Goal: Transaction & Acquisition: Purchase product/service

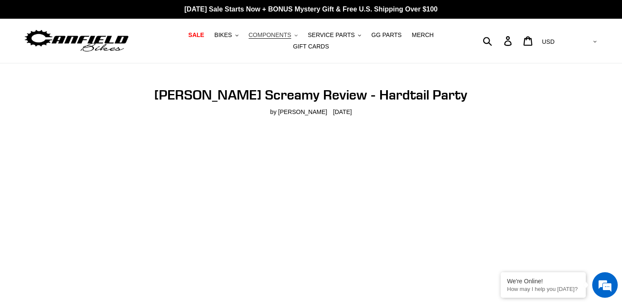
click at [280, 35] on span "COMPONENTS" at bounding box center [270, 35] width 43 height 7
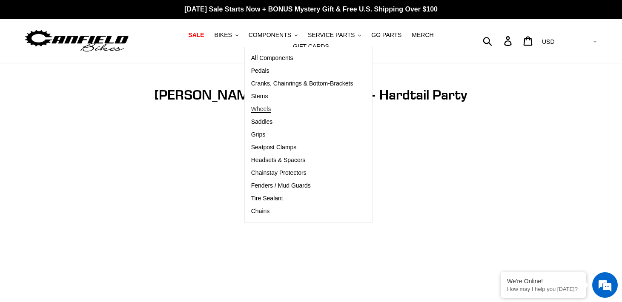
click at [266, 107] on span "Wheels" at bounding box center [261, 109] width 20 height 7
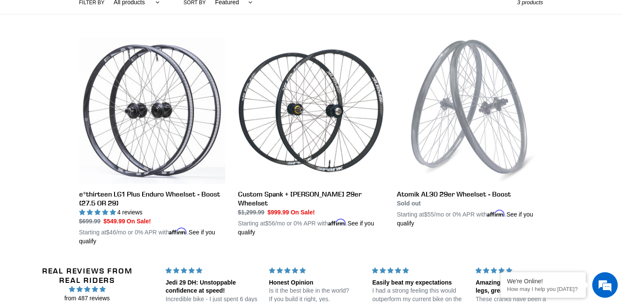
scroll to position [232, 0]
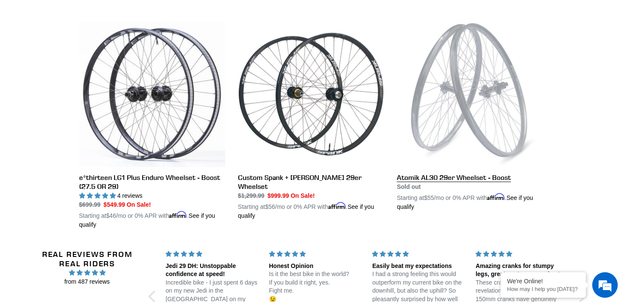
click at [444, 161] on link "Atomik AL30 29er Wheelset - Boost" at bounding box center [470, 116] width 146 height 190
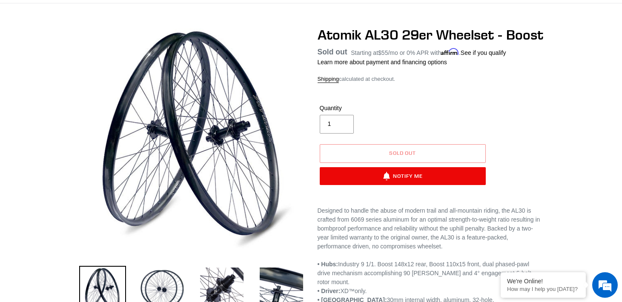
scroll to position [61, 0]
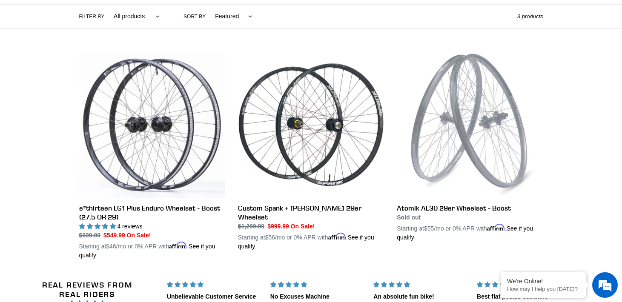
scroll to position [204, 0]
